Goal: Check status: Check status

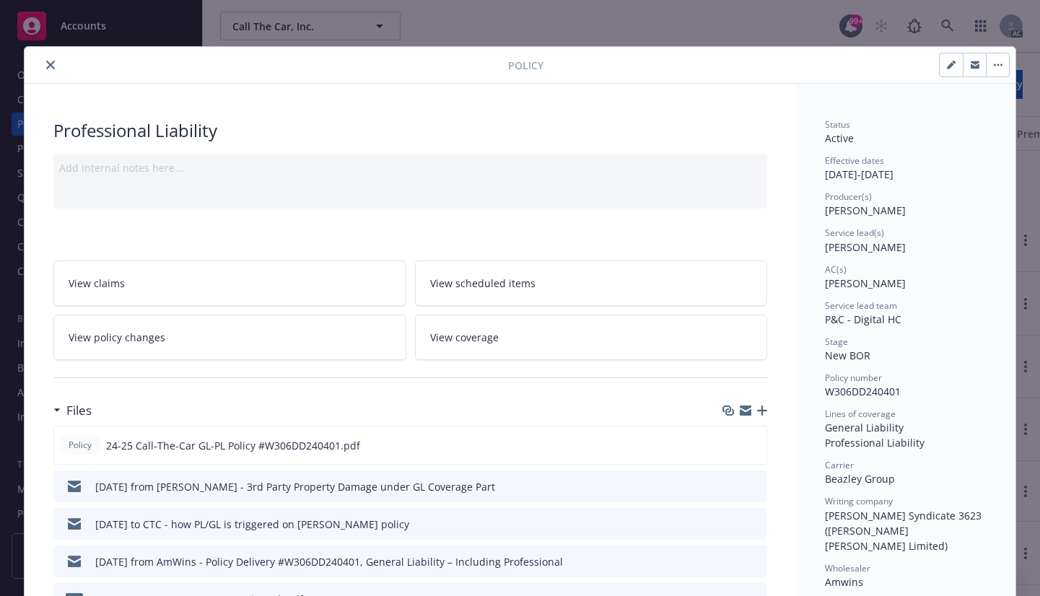
scroll to position [126, 0]
